Goal: Information Seeking & Learning: Learn about a topic

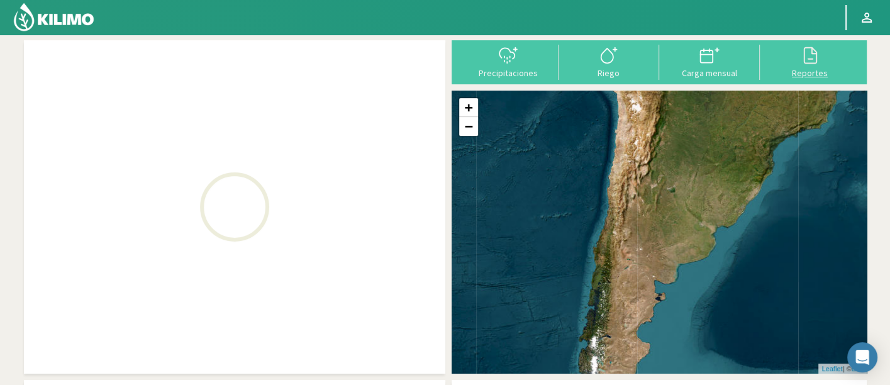
click at [816, 63] on icon at bounding box center [810, 55] width 20 height 20
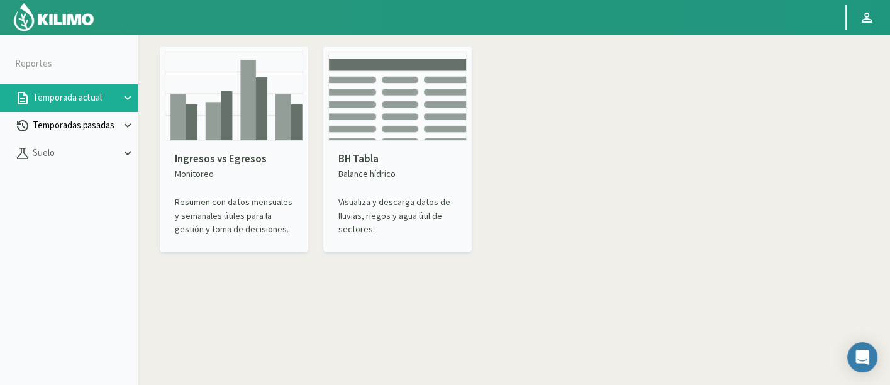
click at [82, 132] on p "Temporadas pasadas" at bounding box center [75, 125] width 91 height 14
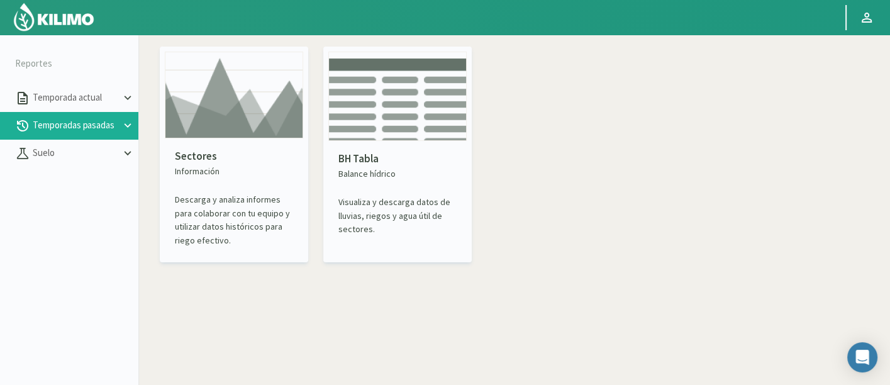
click at [209, 132] on div "Sectores Información Descarga y analiza informes para colaborar con tu equipo y…" at bounding box center [234, 155] width 148 height 216
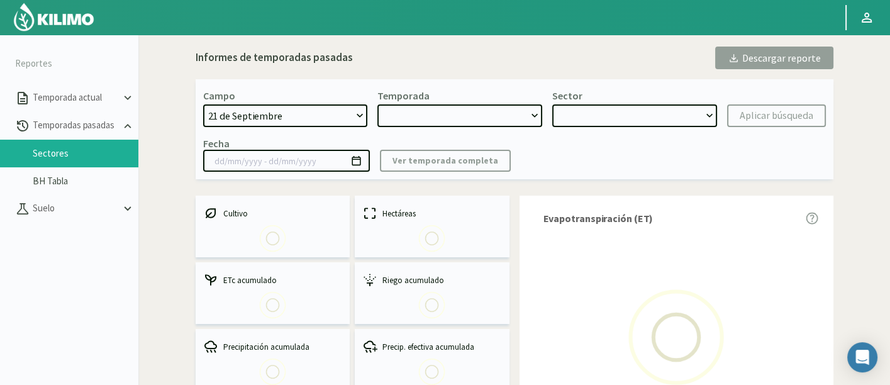
select select "0: Object"
type input "[DATE] - [DATE]"
select select "0: 2023"
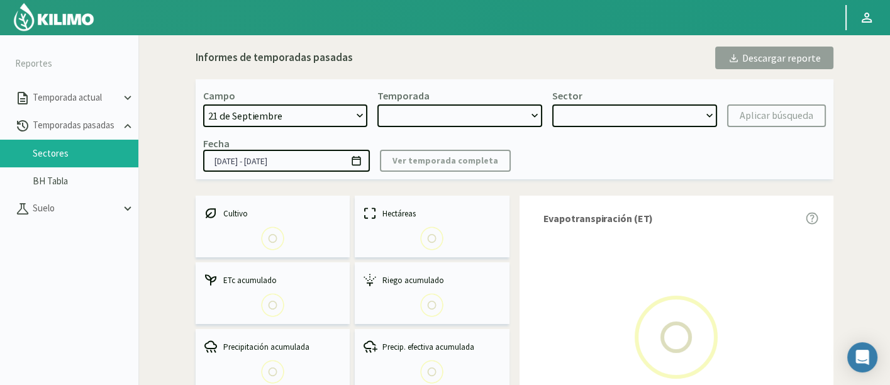
select select "0: Object"
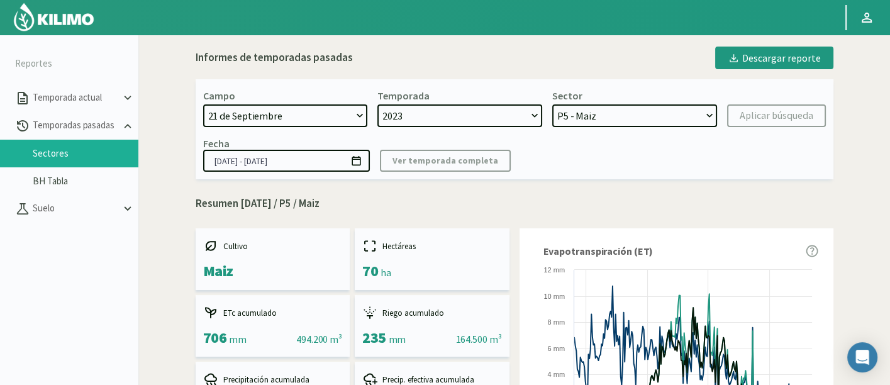
click at [326, 126] on div "Campo [DATE] 8 Fuegos Acograpes - Ag. [PERSON_NAME] - Ag. [GEOGRAPHIC_DATA] Aco…" at bounding box center [515, 129] width 638 height 100
click at [316, 116] on select "[DATE] 8 Fuegos Acograpes - Ag. [PERSON_NAME] - Ag. [GEOGRAPHIC_DATA] Acograpes…" at bounding box center [285, 115] width 165 height 23
select select "1644: Object"
select select
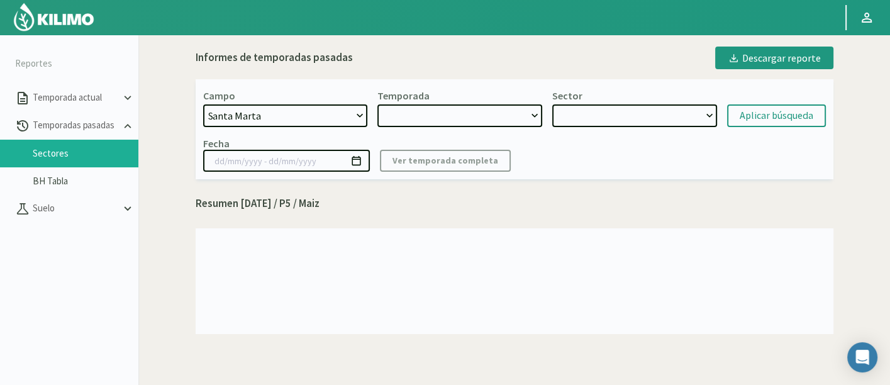
select select "2: 2021"
select select "7: Object"
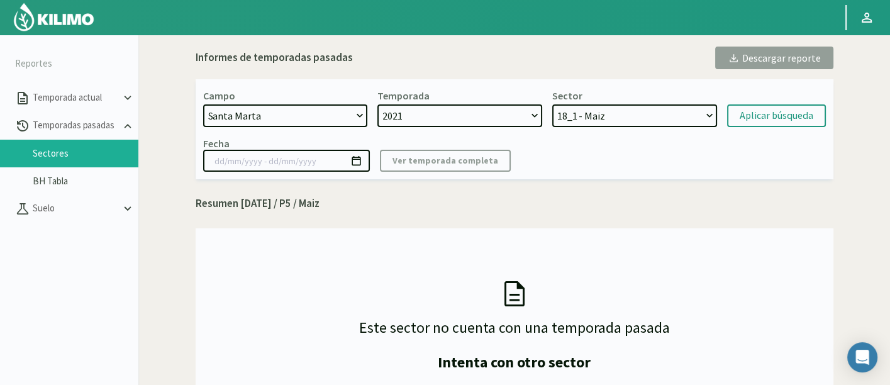
click at [303, 114] on select "[DATE] 8 Fuegos Acograpes - Ag. [PERSON_NAME] - Ag. [GEOGRAPHIC_DATA] Acograpes…" at bounding box center [285, 115] width 165 height 23
select select "807: Object"
click at [203, 104] on select "[DATE] 8 Fuegos Acograpes - Ag. [PERSON_NAME] - Ag. [GEOGRAPHIC_DATA] Acograpes…" at bounding box center [285, 115] width 165 height 23
click at [529, 116] on select "2021" at bounding box center [459, 115] width 165 height 23
select select "3: 2024"
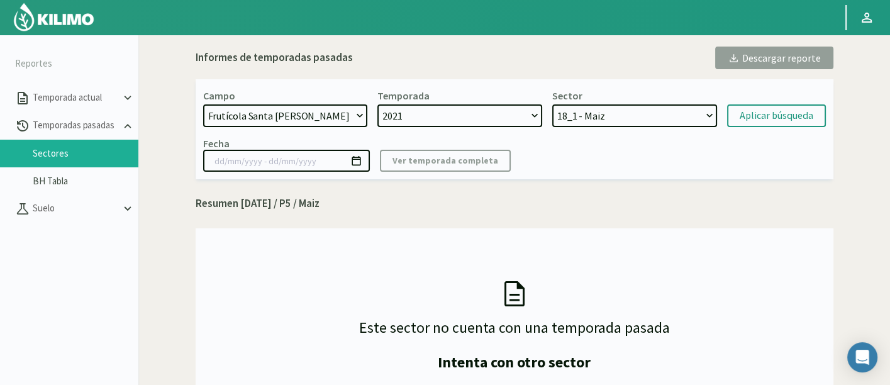
select select "8: Object"
click at [652, 101] on div "Sector Sector 2 - Nectarines Sector 1 Pirca 2 - Citricos Sector 4 Pirca 2 - Cit…" at bounding box center [634, 108] width 165 height 38
click at [653, 108] on select "Sector 2 - Nectarines Sector 1 Pirca 2 - Citricos Sector 4 Pirca 2 - Citricos U…" at bounding box center [634, 115] width 165 height 23
click at [761, 118] on div "Aplicar búsqueda" at bounding box center [777, 115] width 74 height 15
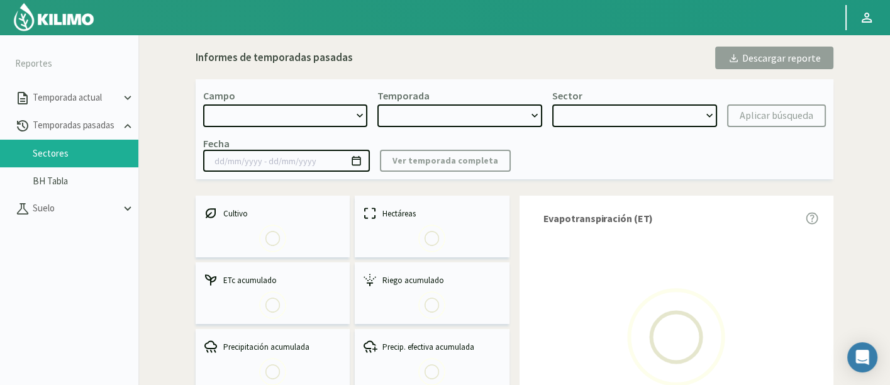
select select "807: Object"
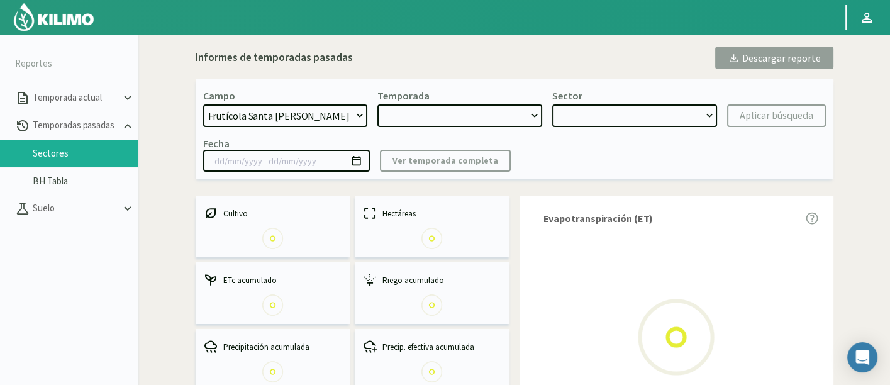
type input "[DATE] - [DATE]"
select select "0: 2024"
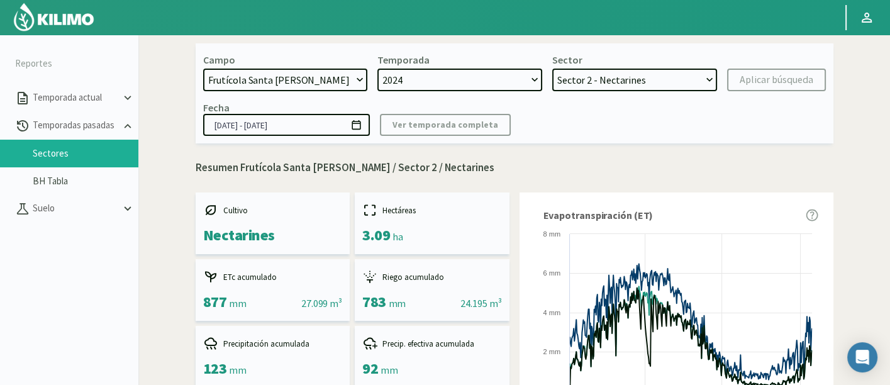
scroll to position [70, 0]
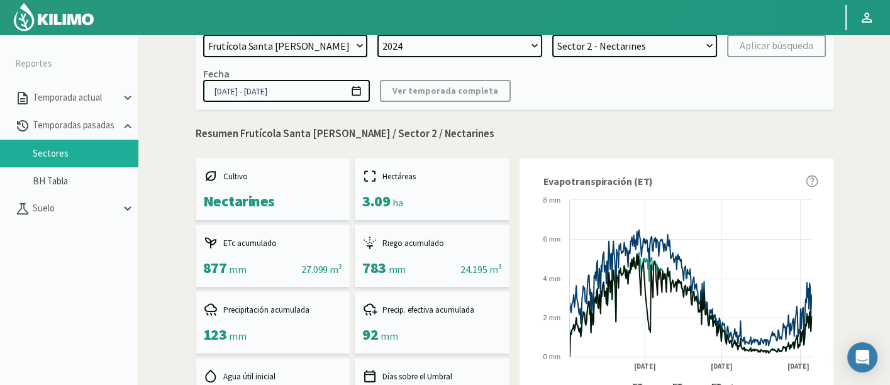
click at [655, 56] on select "Sector 2 - Nectarines Sector 1 Pirca 2 - Citricos Sector 4 Pirca 2 - Citricos U…" at bounding box center [634, 46] width 165 height 23
click at [552, 35] on select "Sector 2 - Nectarines Sector 1 Pirca 2 - Citricos Sector 4 Pirca 2 - Citricos U…" at bounding box center [634, 46] width 165 height 23
click at [656, 49] on select "Sector 2 - Nectarines Sector 1 Pirca 2 - Citricos Sector 4 Pirca 2 - Citricos U…" at bounding box center [634, 46] width 165 height 23
select select "1: Object"
click at [552, 35] on select "Sector 2 - Nectarines Sector 1 Pirca 2 - Citricos Sector 4 Pirca 2 - Citricos U…" at bounding box center [634, 46] width 165 height 23
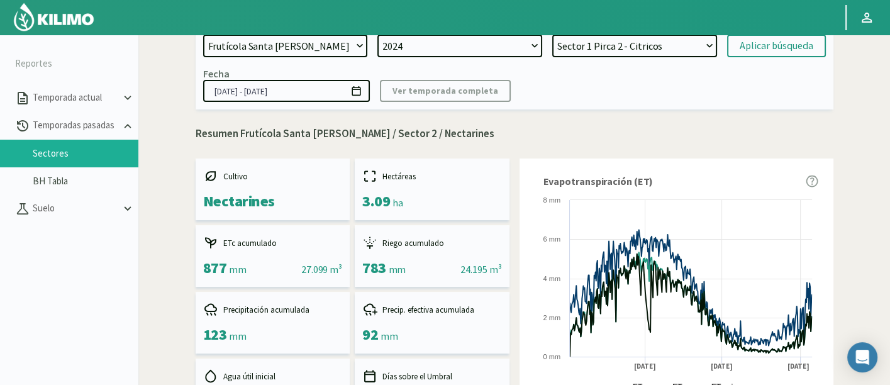
click at [756, 30] on div at bounding box center [415, 17] width 830 height 35
click at [765, 42] on div "Aplicar búsqueda" at bounding box center [777, 45] width 74 height 15
type input "[DATE] - [DATE]"
select select "16: Object"
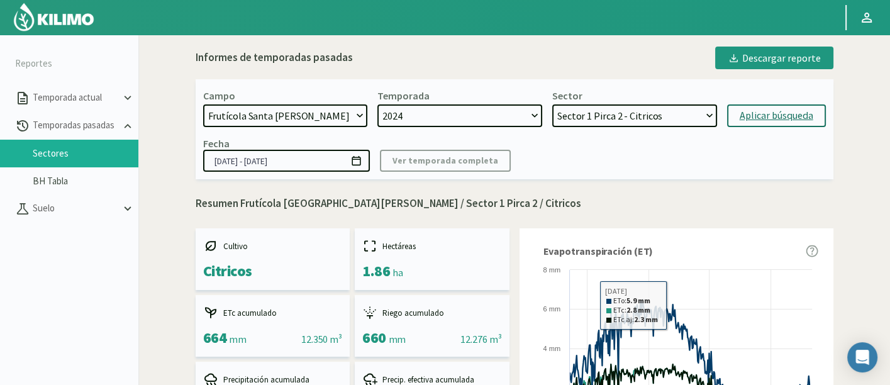
click at [667, 133] on div "Campo [DATE] 8 Fuegos Acograpes - Ag. [PERSON_NAME] - Ag. [GEOGRAPHIC_DATA] Aco…" at bounding box center [515, 129] width 638 height 100
click at [650, 117] on select "Sector 2 - Nectarines Sector 1 Pirca 2 - Citricos Sector 4 Pirca 2 - Citricos U…" at bounding box center [634, 115] width 165 height 23
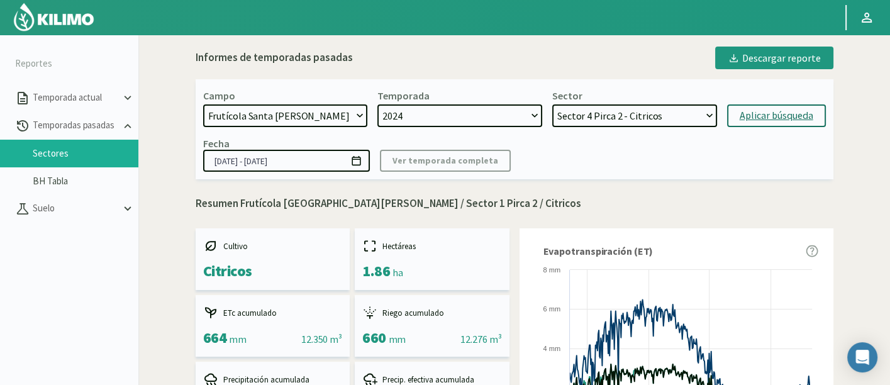
click at [552, 104] on select "Sector 2 - Nectarines Sector 1 Pirca 2 - Citricos Sector 4 Pirca 2 - Citricos U…" at bounding box center [634, 115] width 165 height 23
click at [748, 114] on div "Aplicar búsqueda" at bounding box center [777, 115] width 74 height 15
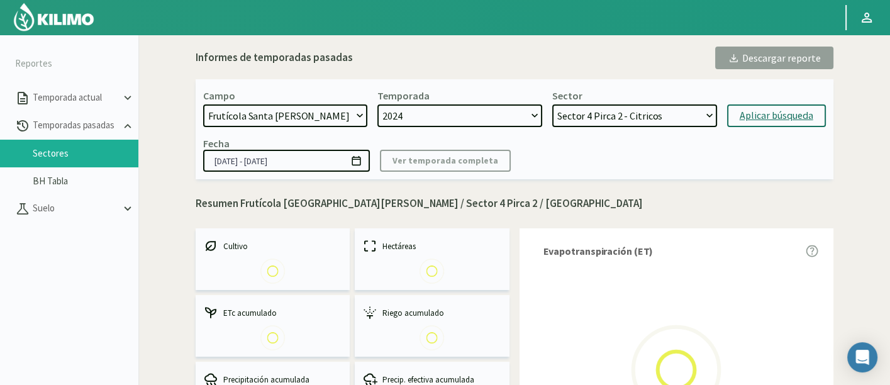
click at [749, 164] on div "Fecha [DATE] - [DATE] Ver temporada completa" at bounding box center [514, 154] width 623 height 35
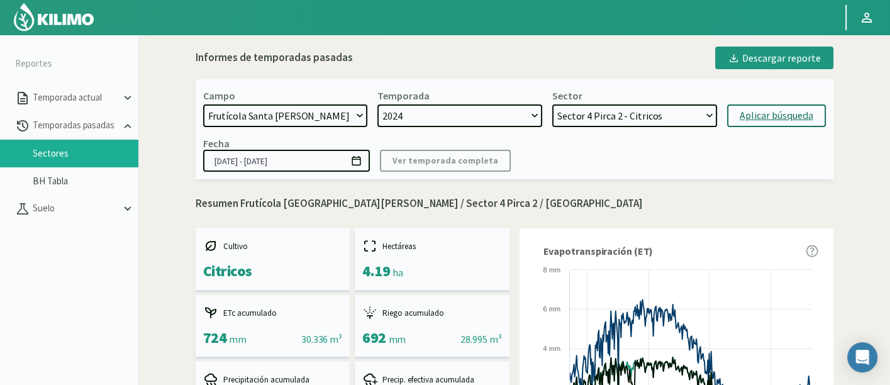
click at [696, 128] on div "Campo [DATE] 8 Fuegos Acograpes - Ag. [PERSON_NAME] - Ag. [GEOGRAPHIC_DATA] Aco…" at bounding box center [515, 129] width 638 height 100
drag, startPoint x: 684, startPoint y: 114, endPoint x: 682, endPoint y: 125, distance: 11.5
click at [684, 114] on select "Sector 2 - Nectarines Sector 1 Pirca 2 - Citricos Sector 4 Pirca 2 - Citricos U…" at bounding box center [634, 115] width 165 height 23
select select "33: Object"
click at [552, 104] on select "Sector 2 - Nectarines Sector 1 Pirca 2 - Citricos Sector 4 Pirca 2 - Citricos U…" at bounding box center [634, 115] width 165 height 23
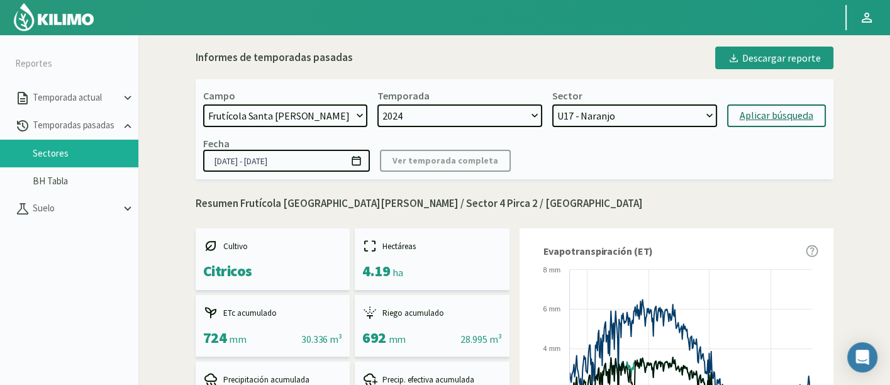
click at [741, 132] on div "Campo [DATE] 8 Fuegos Acograpes - Ag. [PERSON_NAME] - Ag. [GEOGRAPHIC_DATA] Aco…" at bounding box center [515, 129] width 638 height 100
click at [753, 108] on div "Aplicar búsqueda" at bounding box center [777, 115] width 74 height 15
type input "[DATE] - [DATE]"
click at [786, 170] on div "Fecha [DATE] - [DATE] Ver temporada completa" at bounding box center [514, 154] width 623 height 35
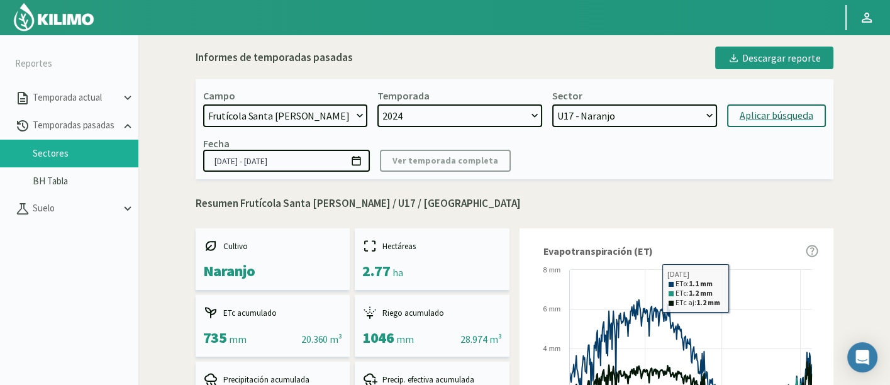
click at [669, 114] on select "Sector 2 - Nectarines Sector 1 Pirca 2 - Citricos Sector 4 Pirca 2 - Citricos U…" at bounding box center [634, 115] width 165 height 23
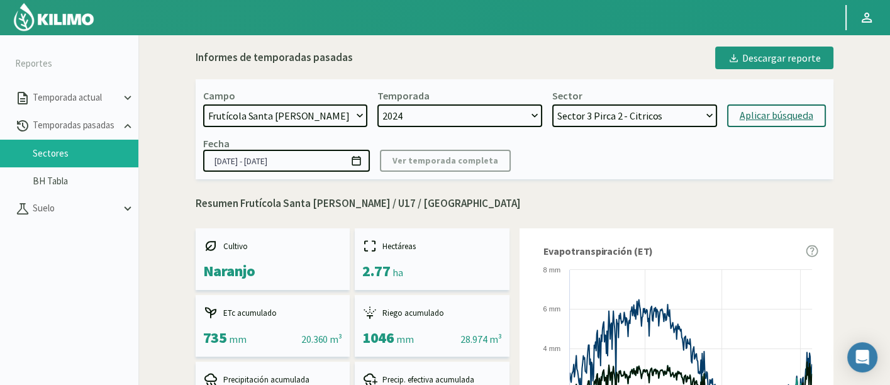
click at [552, 104] on select "Sector 2 - Nectarines Sector 1 Pirca 2 - Citricos Sector 4 Pirca 2 - Citricos U…" at bounding box center [634, 115] width 165 height 23
click at [758, 113] on div "Aplicar búsqueda" at bounding box center [777, 115] width 74 height 15
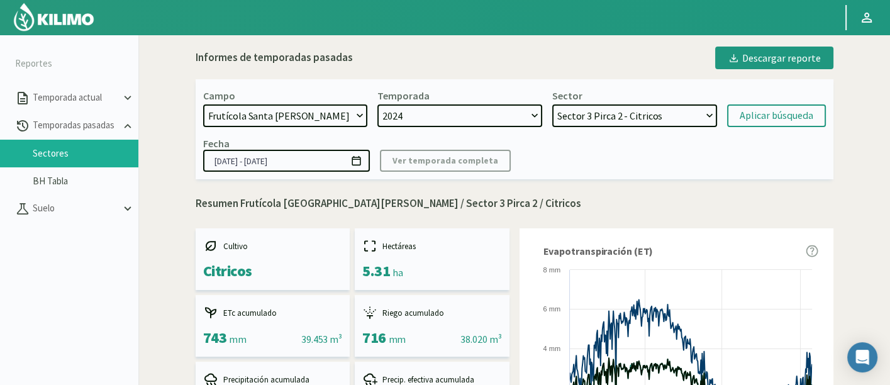
click at [692, 132] on div "Campo [DATE] 8 Fuegos Acograpes - Ag. [PERSON_NAME] - Ag. [GEOGRAPHIC_DATA] Aco…" at bounding box center [515, 129] width 638 height 100
click at [680, 118] on select "Sector 2 - Nectarines Sector 1 Pirca 2 - Citricos Sector 4 Pirca 2 - Citricos U…" at bounding box center [634, 115] width 165 height 23
click at [552, 104] on select "Sector 2 - Nectarines Sector 1 Pirca 2 - Citricos Sector 4 Pirca 2 - Citricos U…" at bounding box center [634, 115] width 165 height 23
click at [741, 120] on div "Aplicar búsqueda" at bounding box center [777, 115] width 74 height 15
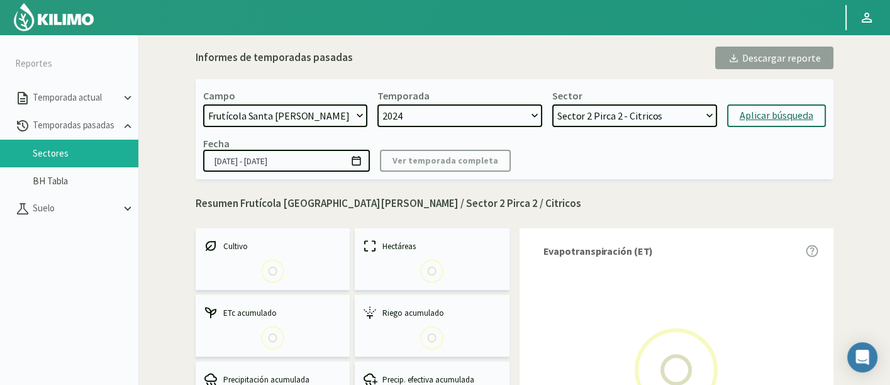
click at [722, 164] on div "Fecha [DATE] - [DATE] Ver temporada completa" at bounding box center [514, 154] width 623 height 35
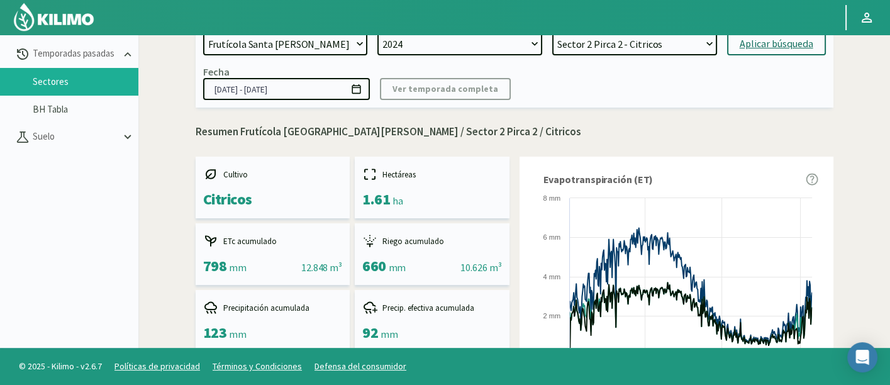
click at [696, 53] on select "Sector 2 - Nectarines Sector 1 Pirca 2 - Citricos Sector 4 Pirca 2 - Citricos U…" at bounding box center [634, 44] width 165 height 23
click at [552, 33] on select "Sector 2 - Nectarines Sector 1 Pirca 2 - Citricos Sector 4 Pirca 2 - Citricos U…" at bounding box center [634, 44] width 165 height 23
click at [760, 43] on div "Aplicar búsqueda" at bounding box center [777, 43] width 74 height 15
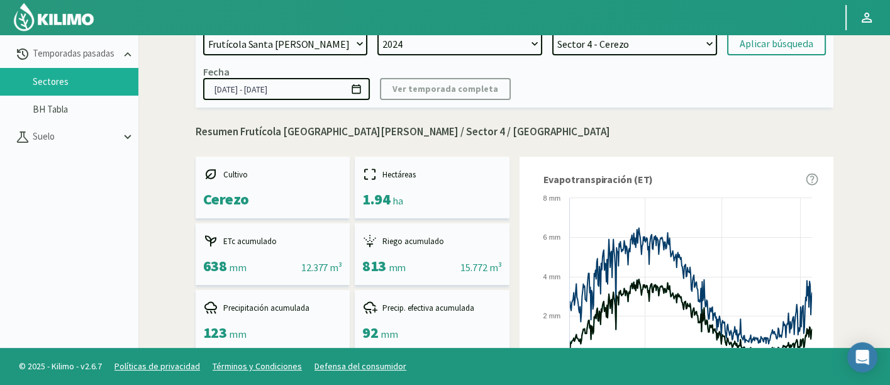
click at [703, 47] on select "Sector 2 - Nectarines Sector 1 Pirca 2 - Citricos Sector 4 Pirca 2 - Citricos U…" at bounding box center [634, 44] width 165 height 23
click at [552, 33] on select "Sector 2 - Nectarines Sector 1 Pirca 2 - Citricos Sector 4 Pirca 2 - Citricos U…" at bounding box center [634, 44] width 165 height 23
click at [759, 44] on div "Aplicar búsqueda" at bounding box center [777, 43] width 74 height 15
click at [668, 48] on select "Sector 2 - Nectarines Sector 1 Pirca 2 - Citricos Sector 4 Pirca 2 - Citricos U…" at bounding box center [634, 44] width 165 height 23
select select "113: Object"
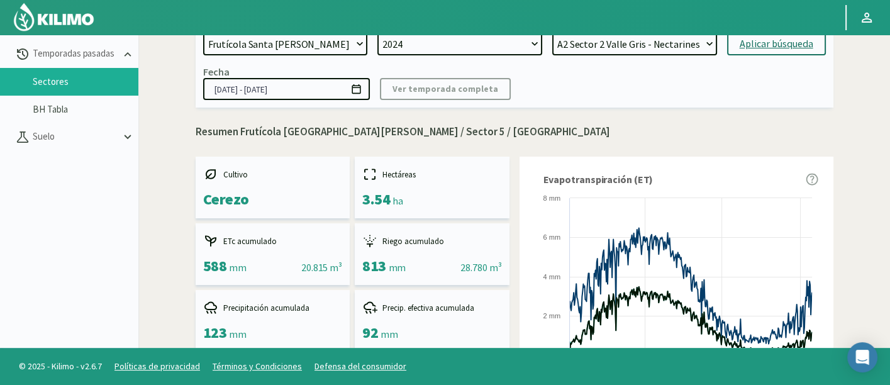
click at [552, 33] on select "Sector 2 - Nectarines Sector 1 Pirca 2 - Citricos Sector 4 Pirca 2 - Citricos U…" at bounding box center [634, 44] width 165 height 23
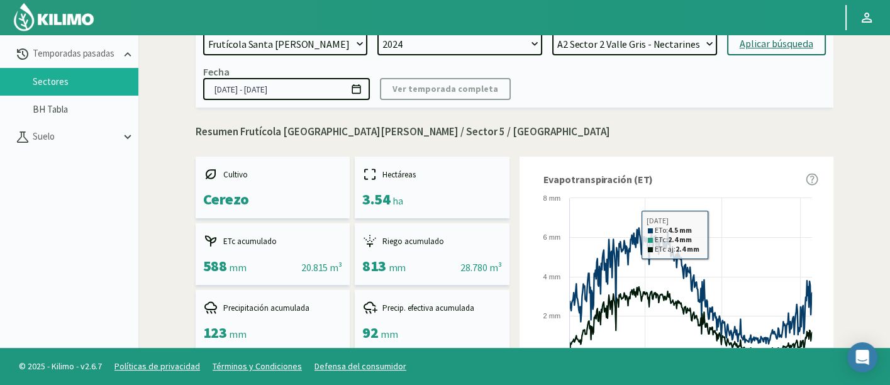
click at [756, 44] on div "Aplicar búsqueda" at bounding box center [777, 43] width 74 height 15
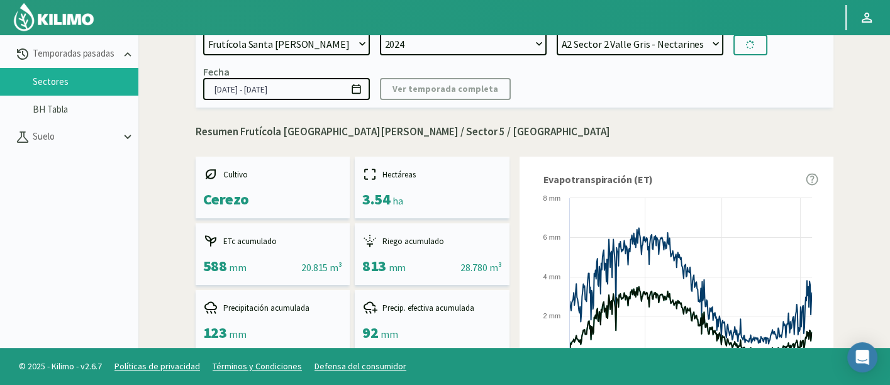
type input "[DATE] - [DATE]"
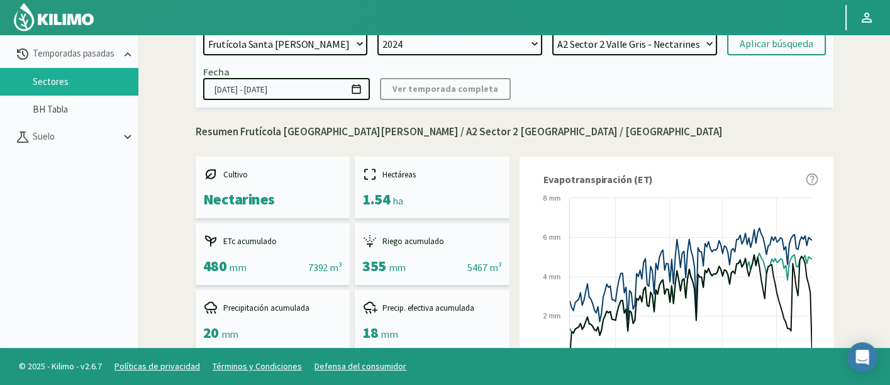
click at [654, 50] on select "Sector 2 - Nectarines Sector 1 Pirca 2 - Citricos Sector 4 Pirca 2 - Citricos U…" at bounding box center [634, 44] width 165 height 23
select select "130: Object"
click at [552, 33] on select "Sector 2 - Nectarines Sector 1 Pirca 2 - Citricos Sector 4 Pirca 2 - Citricos U…" at bounding box center [634, 44] width 165 height 23
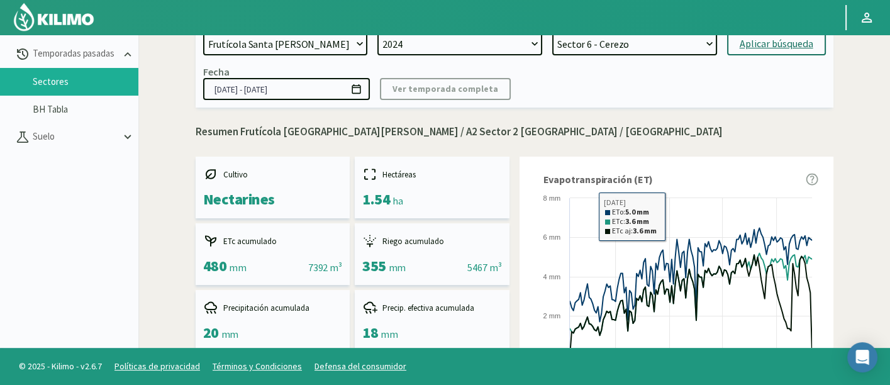
click at [754, 43] on div "Aplicar búsqueda" at bounding box center [777, 43] width 74 height 15
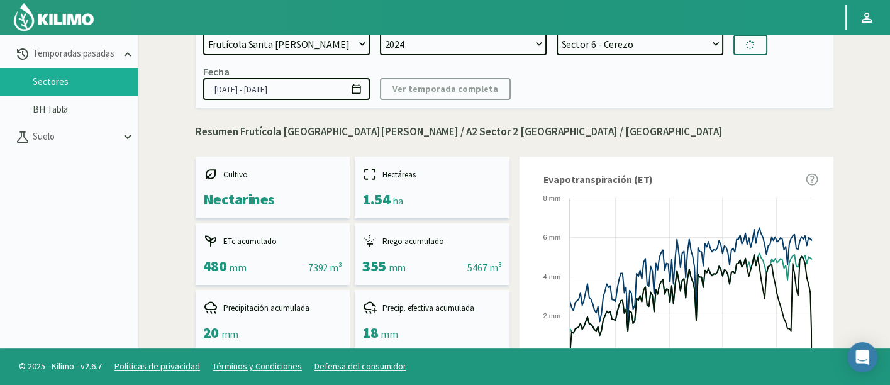
type input "[DATE] - [DATE]"
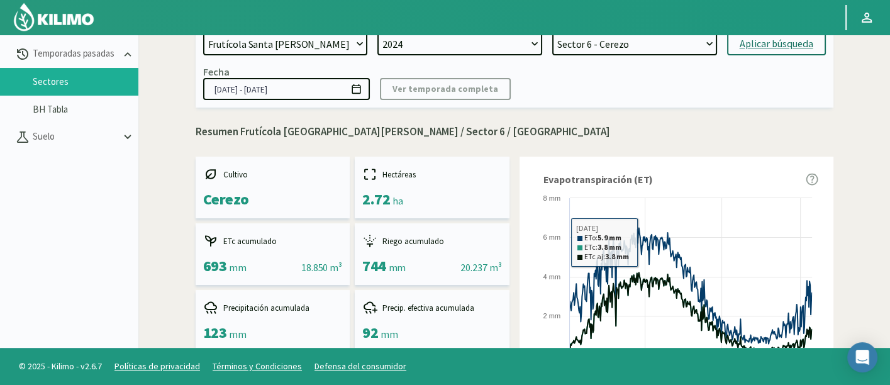
click at [640, 49] on select "Sector 2 - Nectarines Sector 1 Pirca 2 - Citricos Sector 4 Pirca 2 - Citricos U…" at bounding box center [634, 44] width 165 height 23
click at [552, 33] on select "Sector 2 - Nectarines Sector 1 Pirca 2 - Citricos Sector 4 Pirca 2 - Citricos U…" at bounding box center [634, 44] width 165 height 23
click at [764, 48] on div "Aplicar búsqueda" at bounding box center [777, 43] width 74 height 15
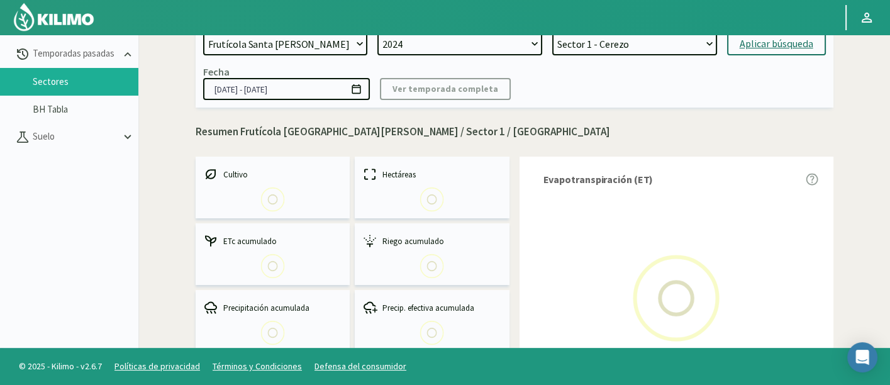
click at [714, 85] on div "Fecha [DATE] - [DATE] Ver temporada completa" at bounding box center [514, 82] width 623 height 35
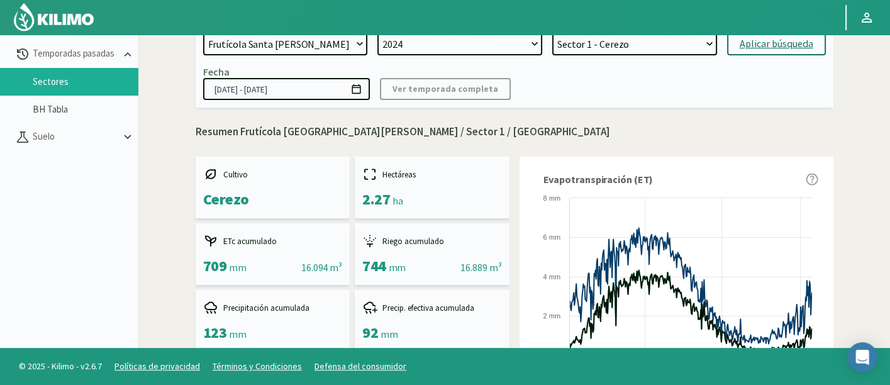
click at [668, 47] on select "Sector 2 - Nectarines Sector 1 Pirca 2 - Citricos Sector 4 Pirca 2 - Citricos U…" at bounding box center [634, 44] width 165 height 23
click at [552, 33] on select "Sector 2 - Nectarines Sector 1 Pirca 2 - Citricos Sector 4 Pirca 2 - Citricos U…" at bounding box center [634, 44] width 165 height 23
click at [765, 60] on div "Campo [DATE] 8 Fuegos Acograpes - Ag. [PERSON_NAME] - Ag. [GEOGRAPHIC_DATA] Aco…" at bounding box center [515, 58] width 638 height 100
click at [765, 45] on div "Aplicar búsqueda" at bounding box center [777, 43] width 74 height 15
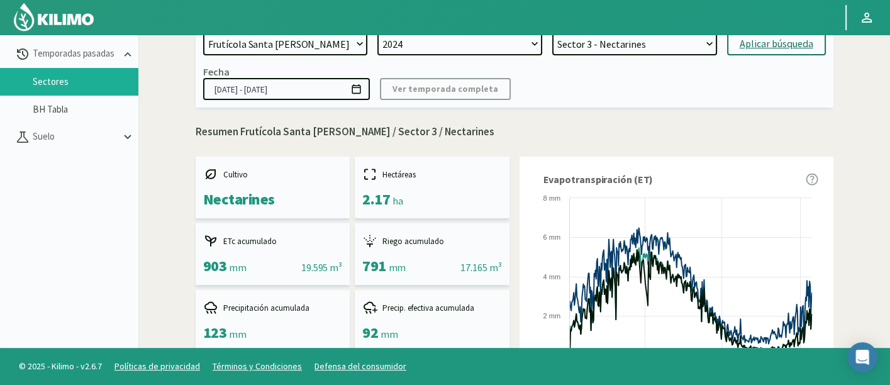
click at [679, 49] on select "Sector 2 - Nectarines Sector 1 Pirca 2 - Citricos Sector 4 Pirca 2 - Citricos U…" at bounding box center [634, 44] width 165 height 23
click at [552, 33] on select "Sector 2 - Nectarines Sector 1 Pirca 2 - Citricos Sector 4 Pirca 2 - Citricos U…" at bounding box center [634, 44] width 165 height 23
click at [767, 49] on div "Aplicar búsqueda" at bounding box center [777, 43] width 74 height 15
click at [831, 106] on div "Campo [DATE] 8 Fuegos Acograpes - Ag. [PERSON_NAME] - Ag. [GEOGRAPHIC_DATA] Aco…" at bounding box center [515, 58] width 638 height 100
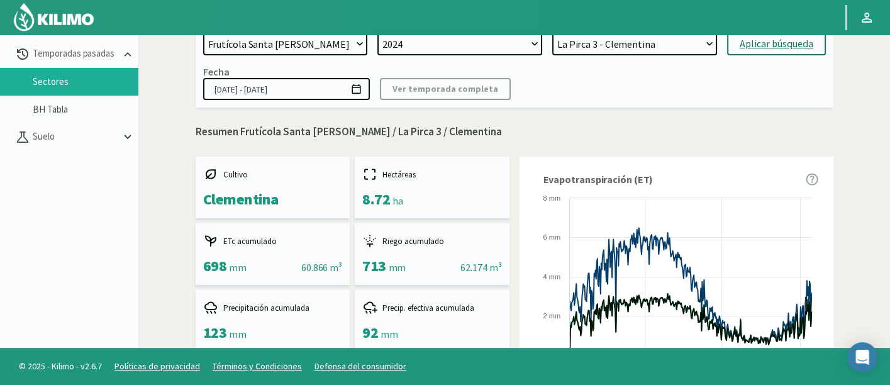
click at [692, 50] on select "Sector 2 - Nectarines Sector 1 Pirca 2 - Citricos Sector 4 Pirca 2 - Citricos U…" at bounding box center [634, 44] width 165 height 23
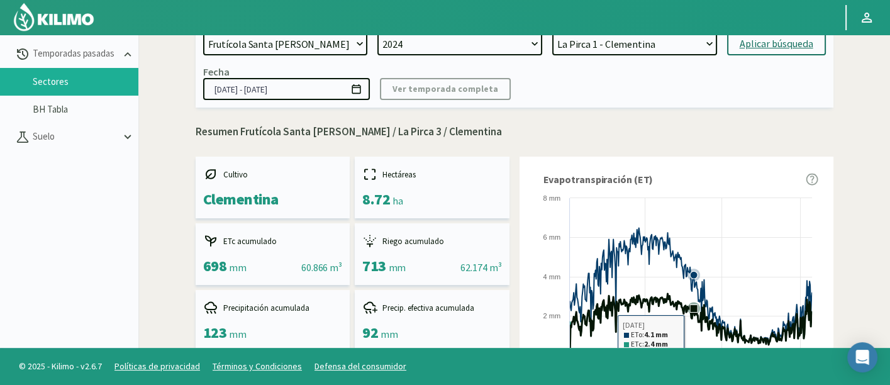
click at [552, 33] on select "Sector 2 - Nectarines Sector 1 Pirca 2 - Citricos Sector 4 Pirca 2 - Citricos U…" at bounding box center [634, 44] width 165 height 23
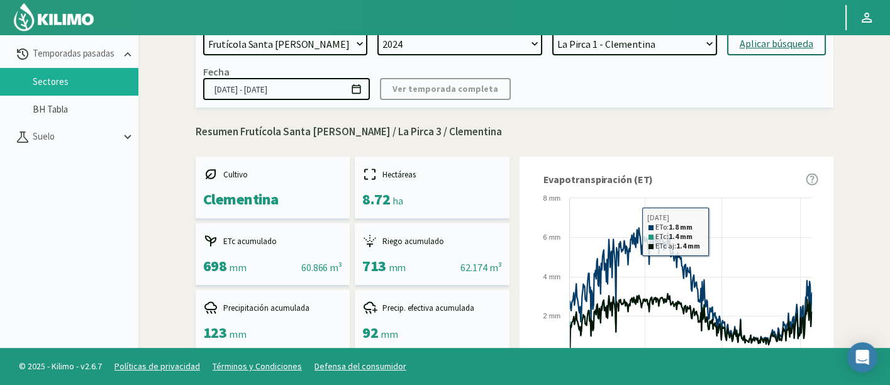
click at [787, 43] on div "Aplicar búsqueda" at bounding box center [777, 43] width 74 height 15
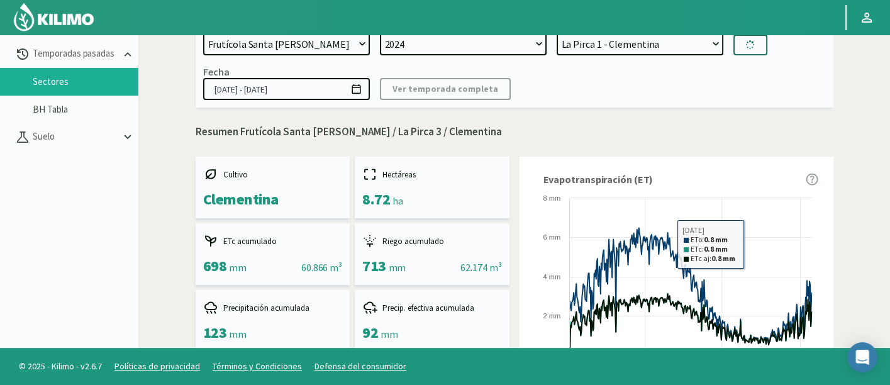
select select "209: Object"
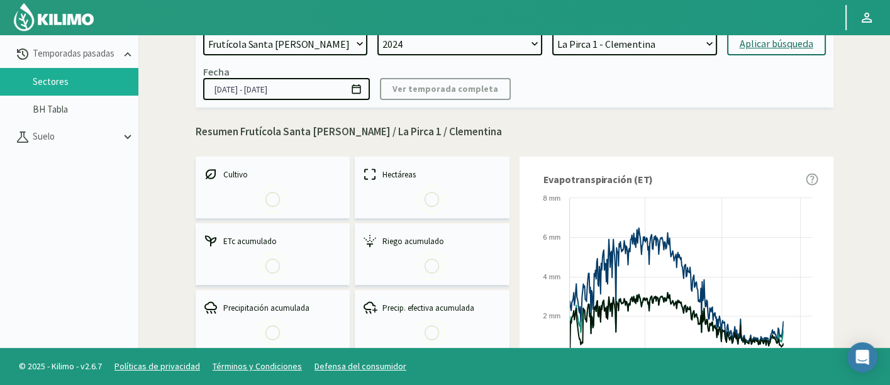
click at [733, 129] on p "Resumen Frutícola Santa [PERSON_NAME] / La Pirca 1 / Clementina" at bounding box center [515, 132] width 638 height 16
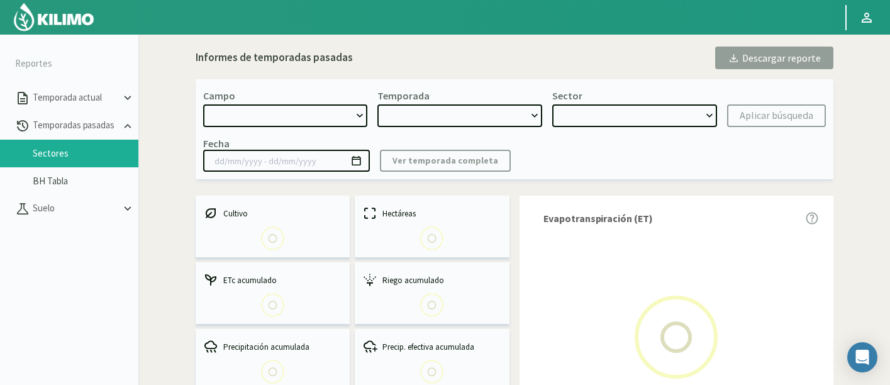
select select "807: Object"
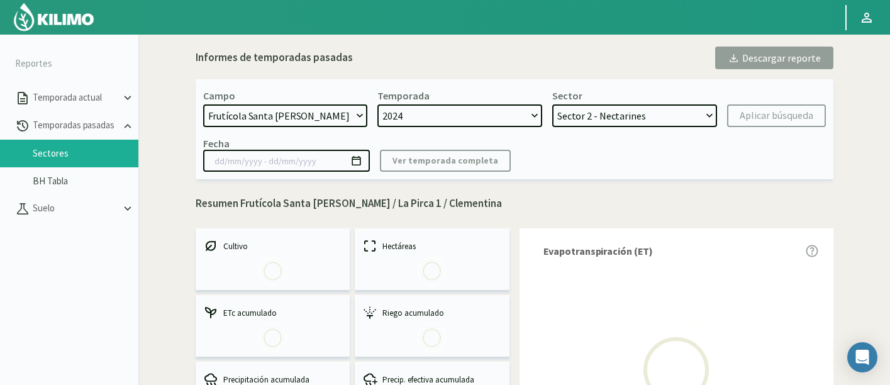
select select "0: 2024"
select select "14: Object"
type input "[DATE] - [DATE]"
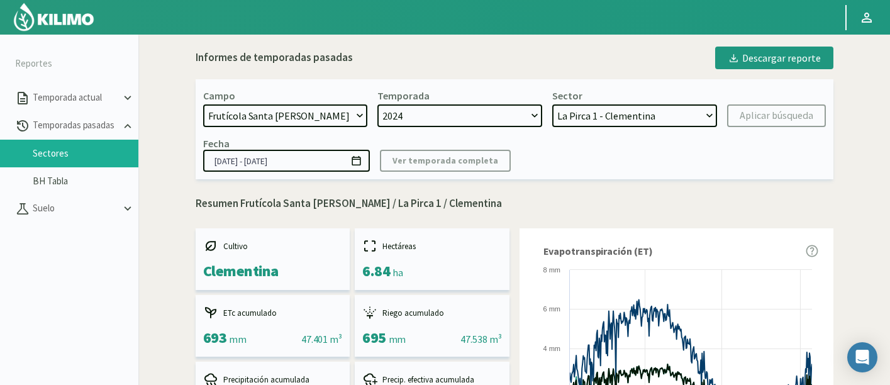
scroll to position [72, 0]
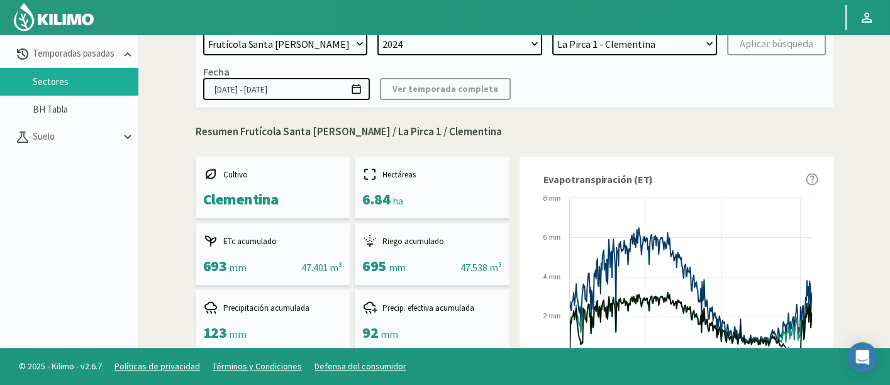
click at [95, 9] on link at bounding box center [55, 17] width 88 height 35
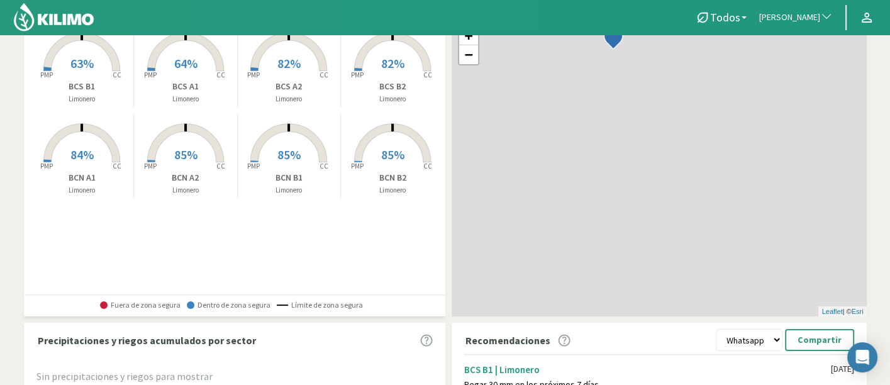
click at [822, 9] on button "Antonio Garcia" at bounding box center [796, 18] width 86 height 28
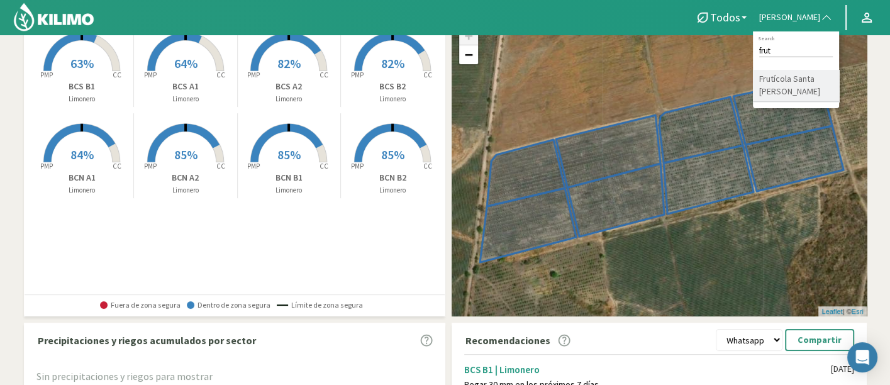
type input "frut"
click at [808, 78] on li "Frutícola Santa [PERSON_NAME]" at bounding box center [796, 86] width 86 height 32
